Goal: Transaction & Acquisition: Purchase product/service

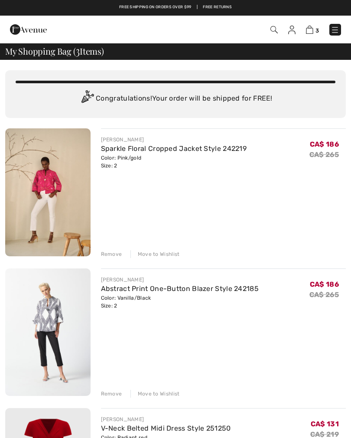
click at [334, 32] on img at bounding box center [335, 30] width 9 height 9
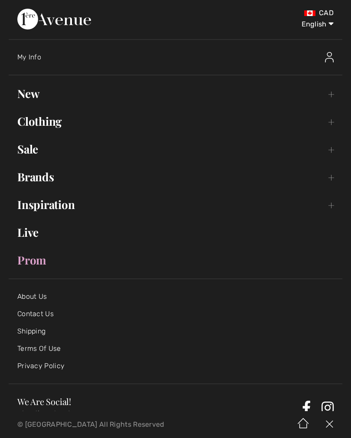
click at [34, 99] on link "New Toggle submenu" at bounding box center [176, 93] width 334 height 19
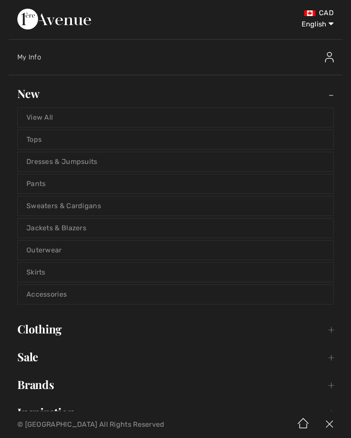
click at [49, 125] on link "View All" at bounding box center [176, 117] width 316 height 19
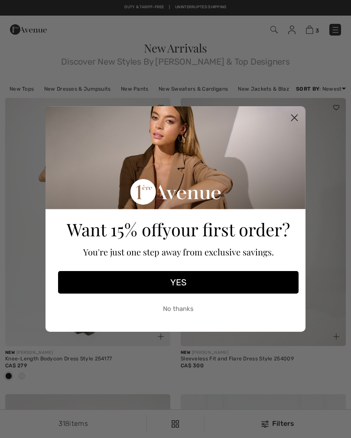
click at [292, 118] on circle "Close dialog" at bounding box center [295, 118] width 14 height 14
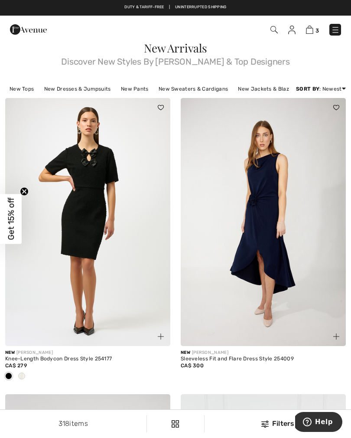
click at [331, 32] on link at bounding box center [336, 30] width 12 height 12
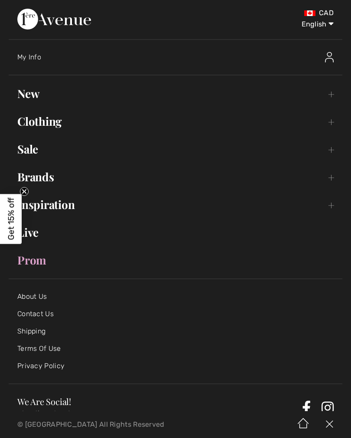
click at [49, 154] on link "Sale Toggle submenu" at bounding box center [176, 149] width 334 height 19
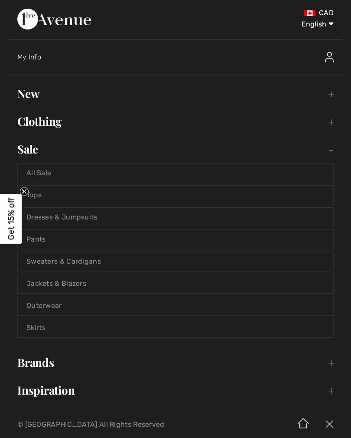
click at [45, 178] on link "All Sale" at bounding box center [176, 173] width 316 height 19
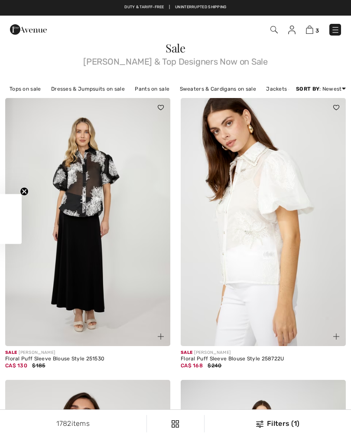
checkbox input "true"
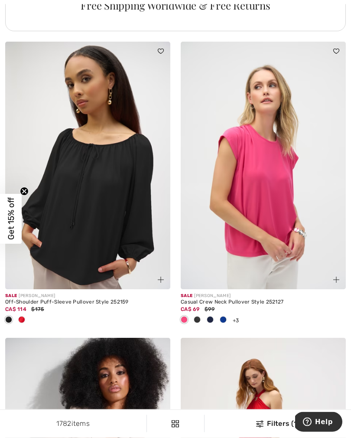
scroll to position [3589, 0]
click at [22, 319] on div at bounding box center [21, 320] width 13 height 14
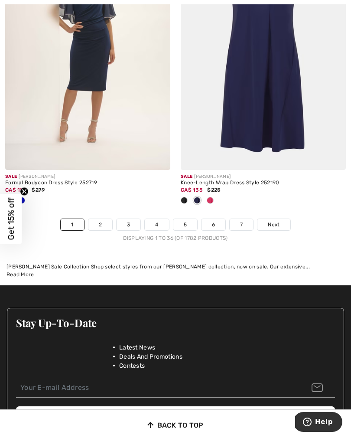
scroll to position [5164, 0]
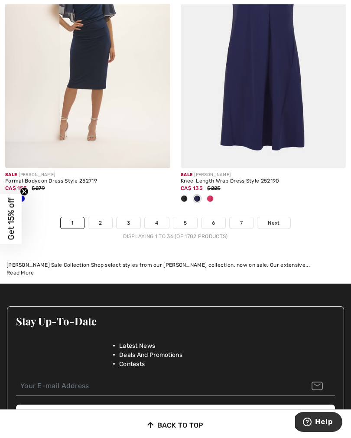
click at [101, 217] on link "2" at bounding box center [101, 222] width 24 height 11
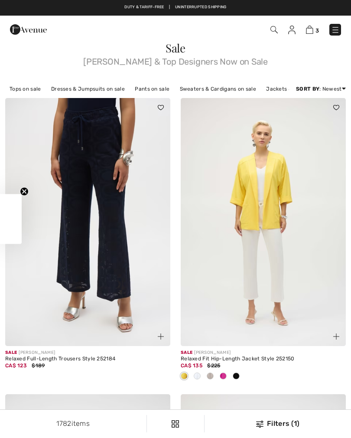
checkbox input "true"
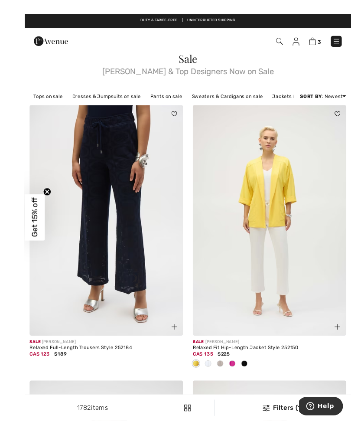
scroll to position [10, 0]
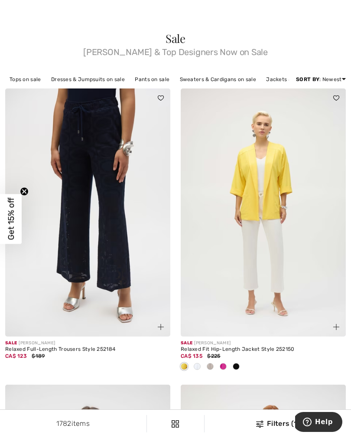
click at [89, 274] on img at bounding box center [87, 213] width 165 height 248
